Goal: Transaction & Acquisition: Purchase product/service

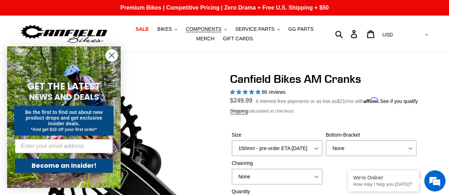
click at [111, 56] on circle "Close dialog" at bounding box center [112, 56] width 12 height 12
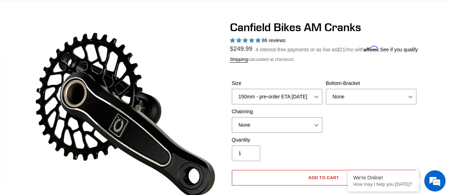
scroll to position [71, 0]
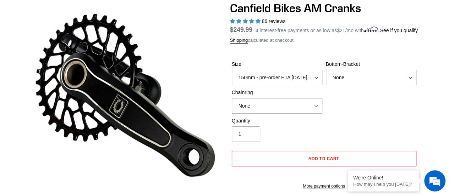
click at [269, 83] on select "150mm - pre-order ETA [DATE] 155mm - pre-order ETA [DATE] 160mm - pre-order ETA…" at bounding box center [277, 78] width 90 height 16
select select "160mm - pre-order ETA [DATE]"
click at [232, 78] on select "150mm - pre-order ETA [DATE] 155mm - pre-order ETA [DATE] 160mm - pre-order ETA…" at bounding box center [277, 78] width 90 height 16
click at [353, 85] on select "None BSA Threaded 68/73mm Press Fit PF92" at bounding box center [371, 78] width 90 height 16
select select "BSA Threaded 68/73mm"
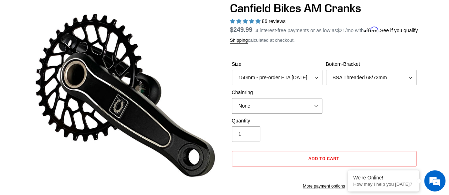
click at [326, 78] on select "None BSA Threaded 68/73mm Press Fit PF92" at bounding box center [371, 78] width 90 height 16
click at [278, 108] on select "None 30t Round (Boost 148) 30t Oval (Boost 148) 32t Round (Boost 148) 32t Oval …" at bounding box center [277, 106] width 90 height 16
click at [374, 107] on div "Size 150mm - pre-order ETA [DATE] 155mm - pre-order ETA [DATE] 160mm - pre-orde…" at bounding box center [324, 89] width 188 height 57
